Goal: Task Accomplishment & Management: Use online tool/utility

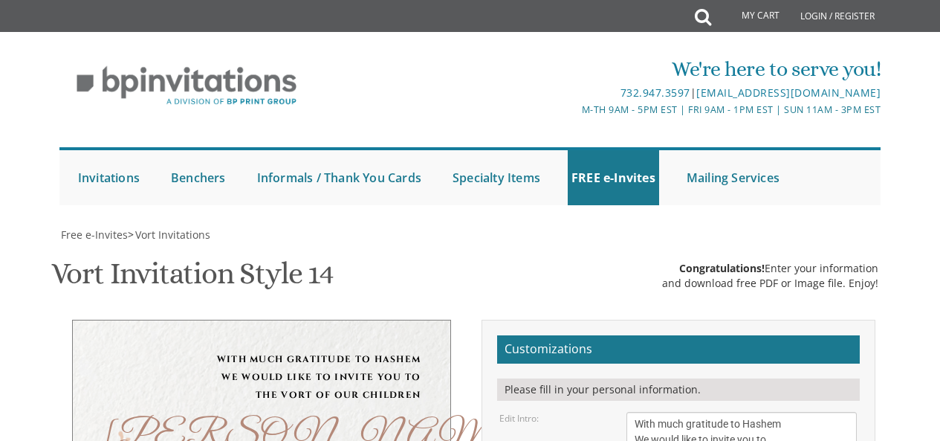
scroll to position [369, 0]
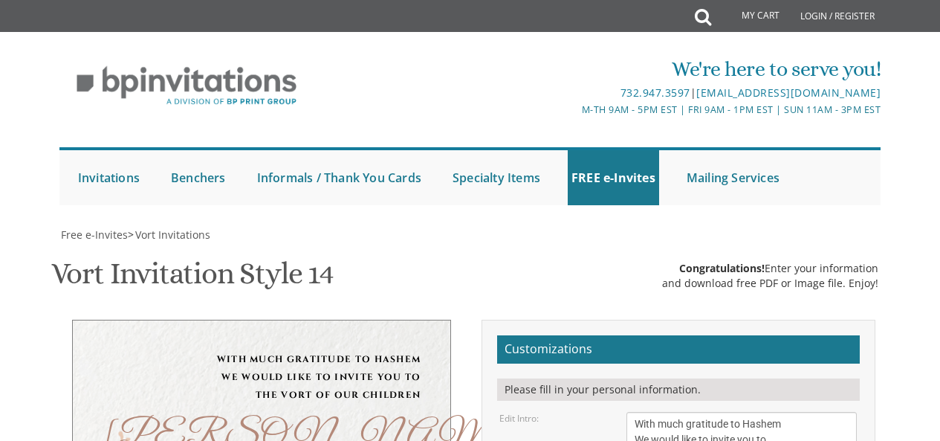
type textarea "[PERSON_NAME] & [PERSON_NAME]"
